Goal: Information Seeking & Learning: Find specific page/section

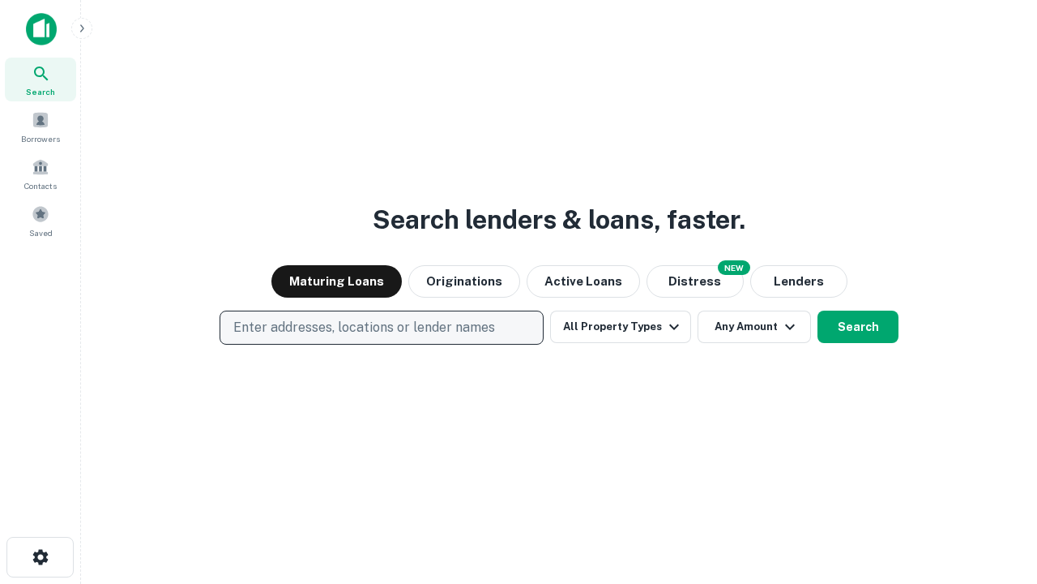
click at [381, 327] on p "Enter addresses, locations or lender names" at bounding box center [364, 327] width 262 height 19
type input "**********"
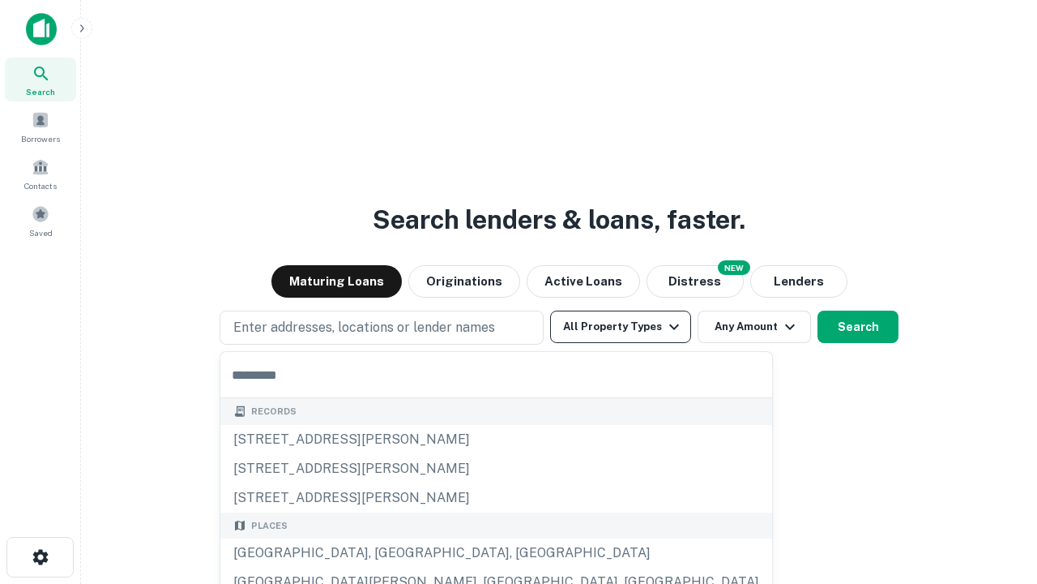
click at [621, 327] on button "All Property Types" at bounding box center [620, 326] width 141 height 32
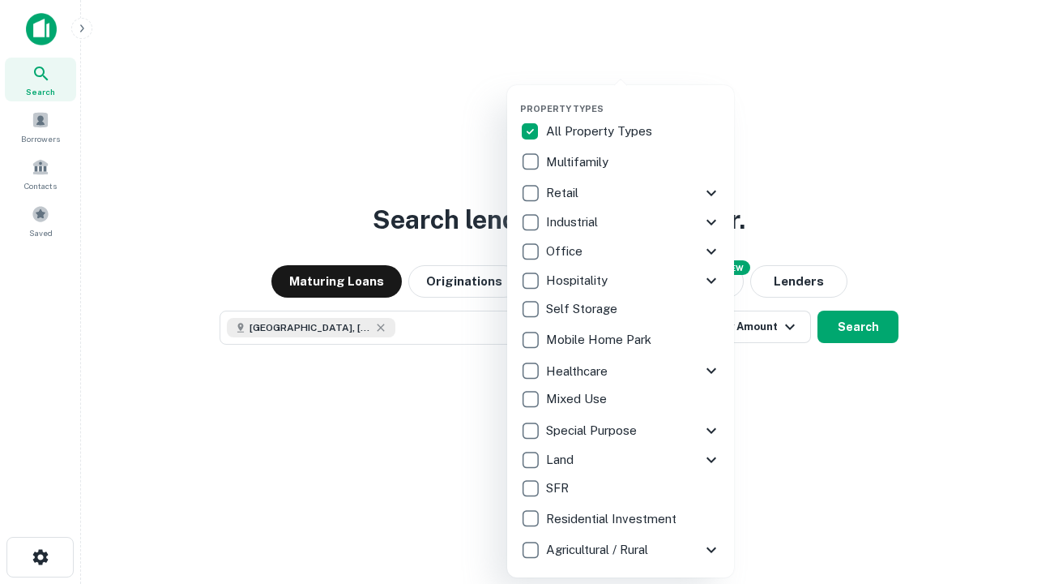
click at [634, 98] on button "button" at bounding box center [633, 98] width 227 height 1
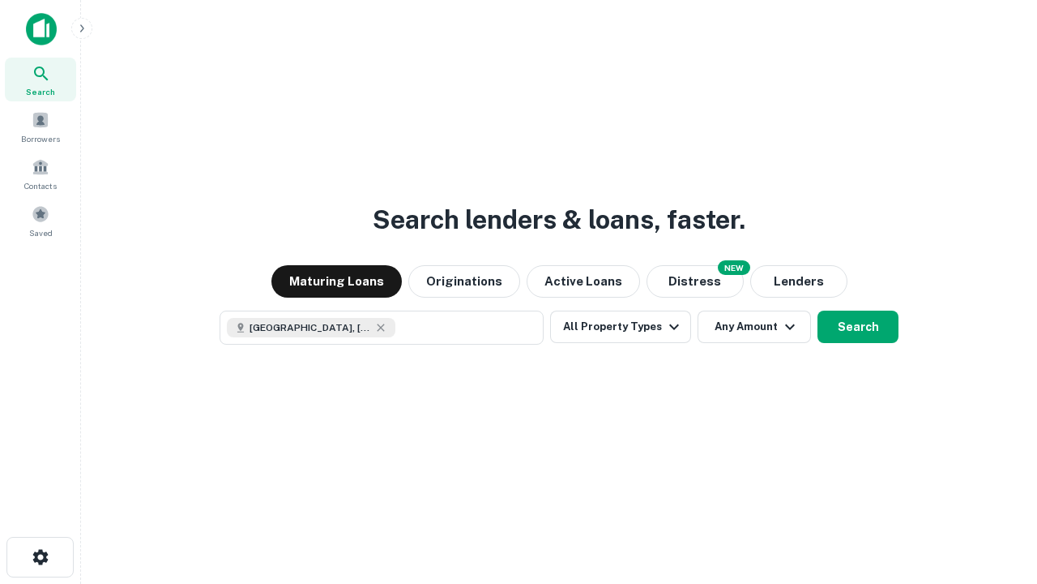
scroll to position [26, 0]
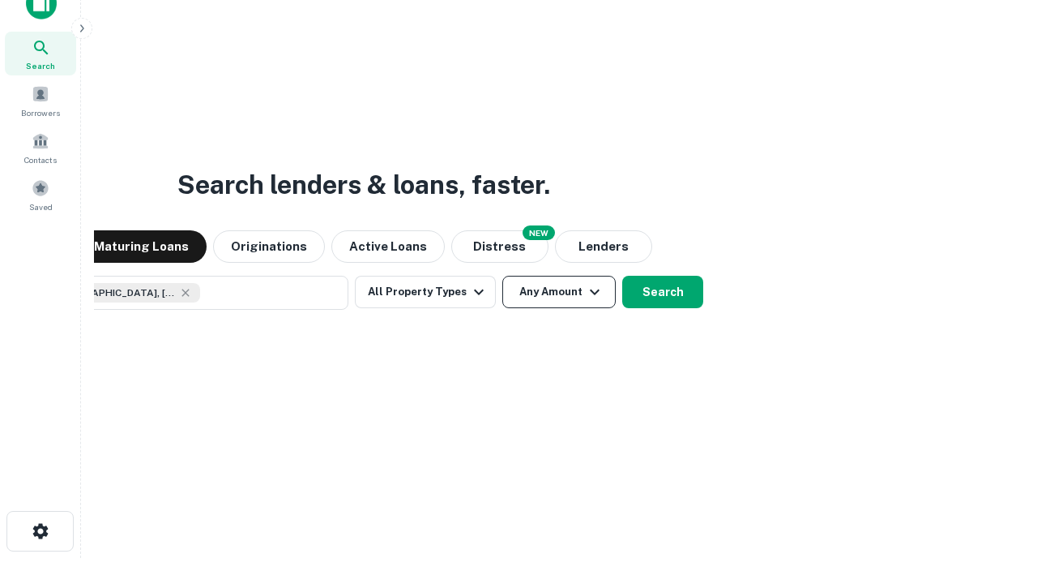
click at [503, 276] on button "Any Amount" at bounding box center [559, 292] width 113 height 32
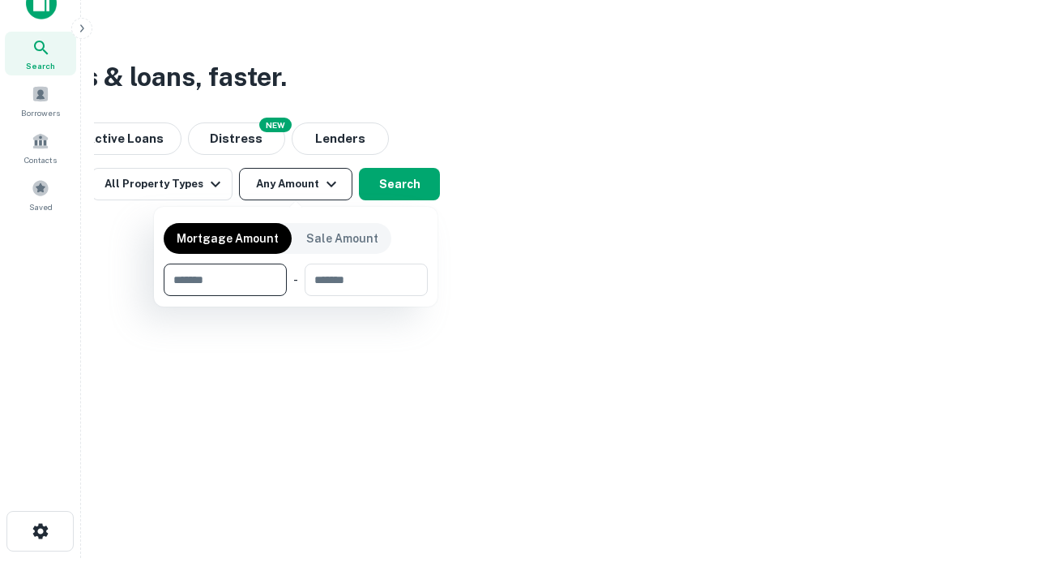
type input "*******"
click at [296, 296] on button "button" at bounding box center [296, 296] width 264 height 1
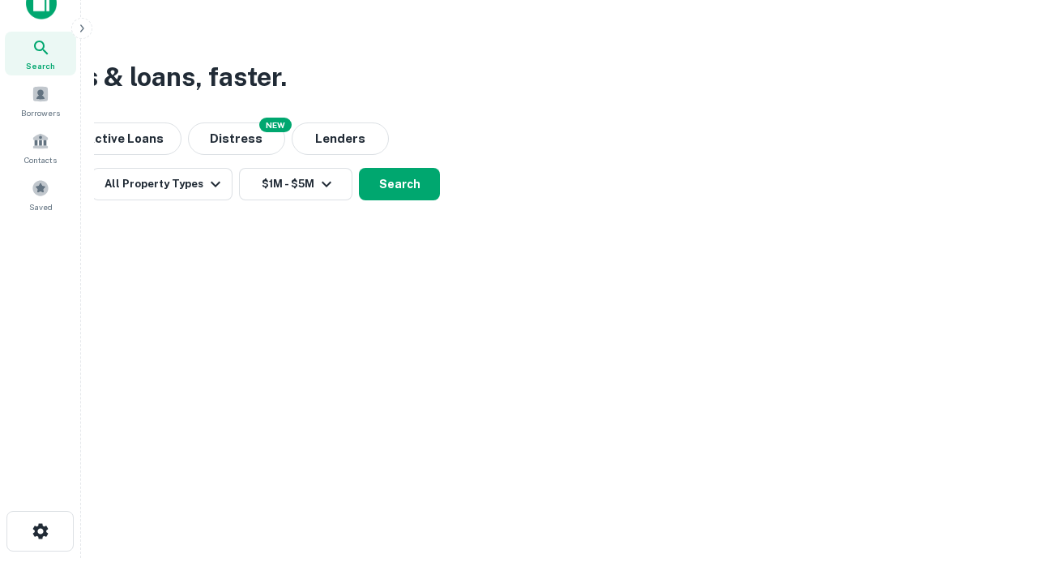
scroll to position [9, 299]
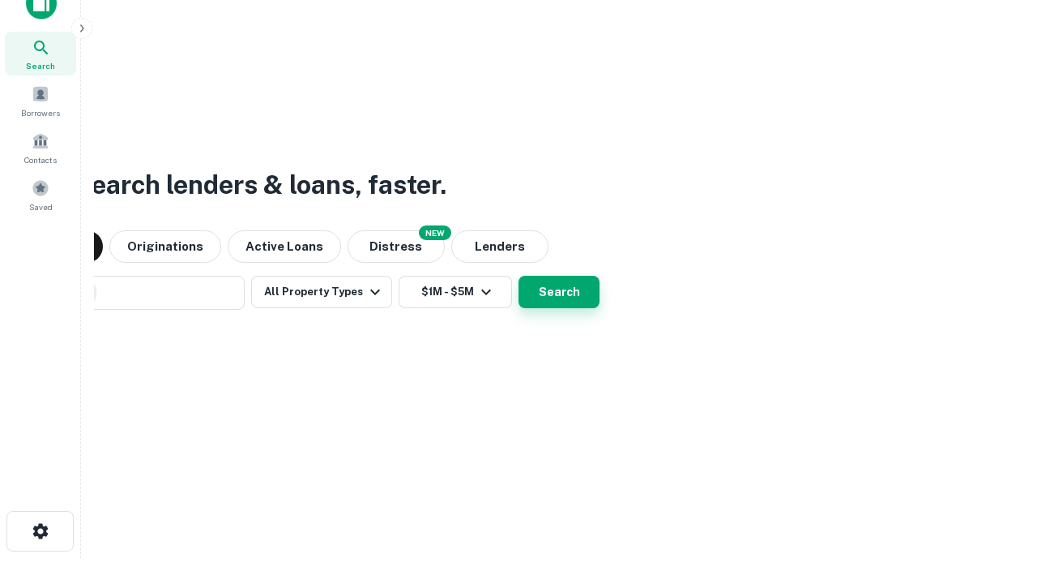
click at [519, 276] on button "Search" at bounding box center [559, 292] width 81 height 32
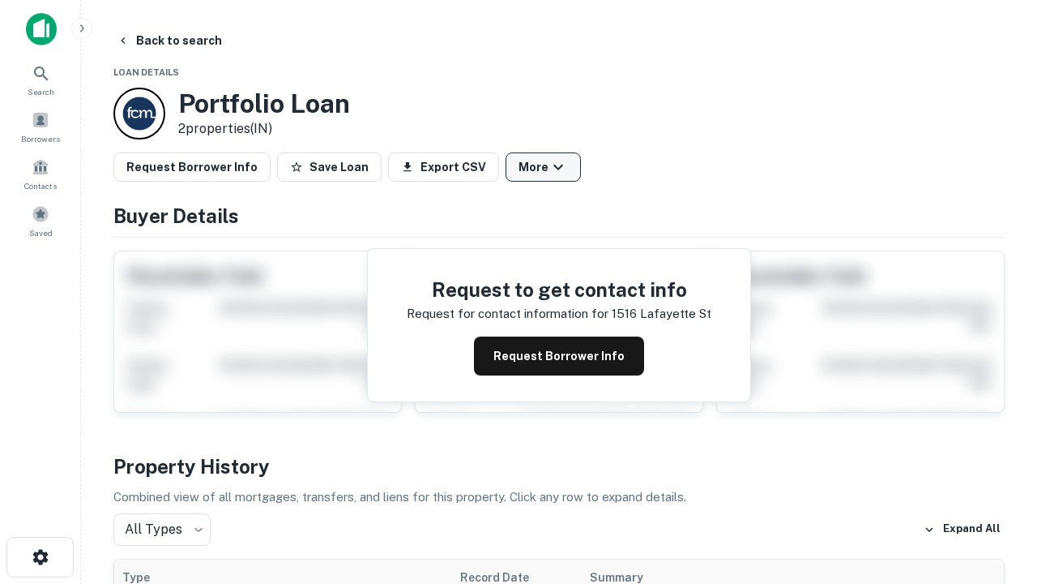
click at [543, 167] on button "More" at bounding box center [543, 166] width 75 height 29
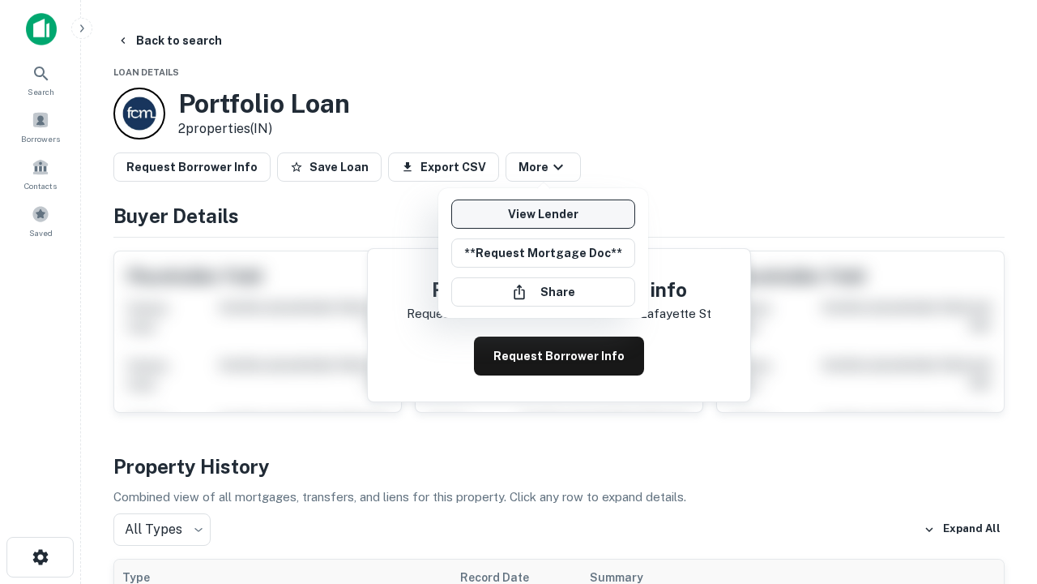
click at [543, 214] on link "View Lender" at bounding box center [543, 213] width 184 height 29
